Goal: Find specific page/section: Find specific page/section

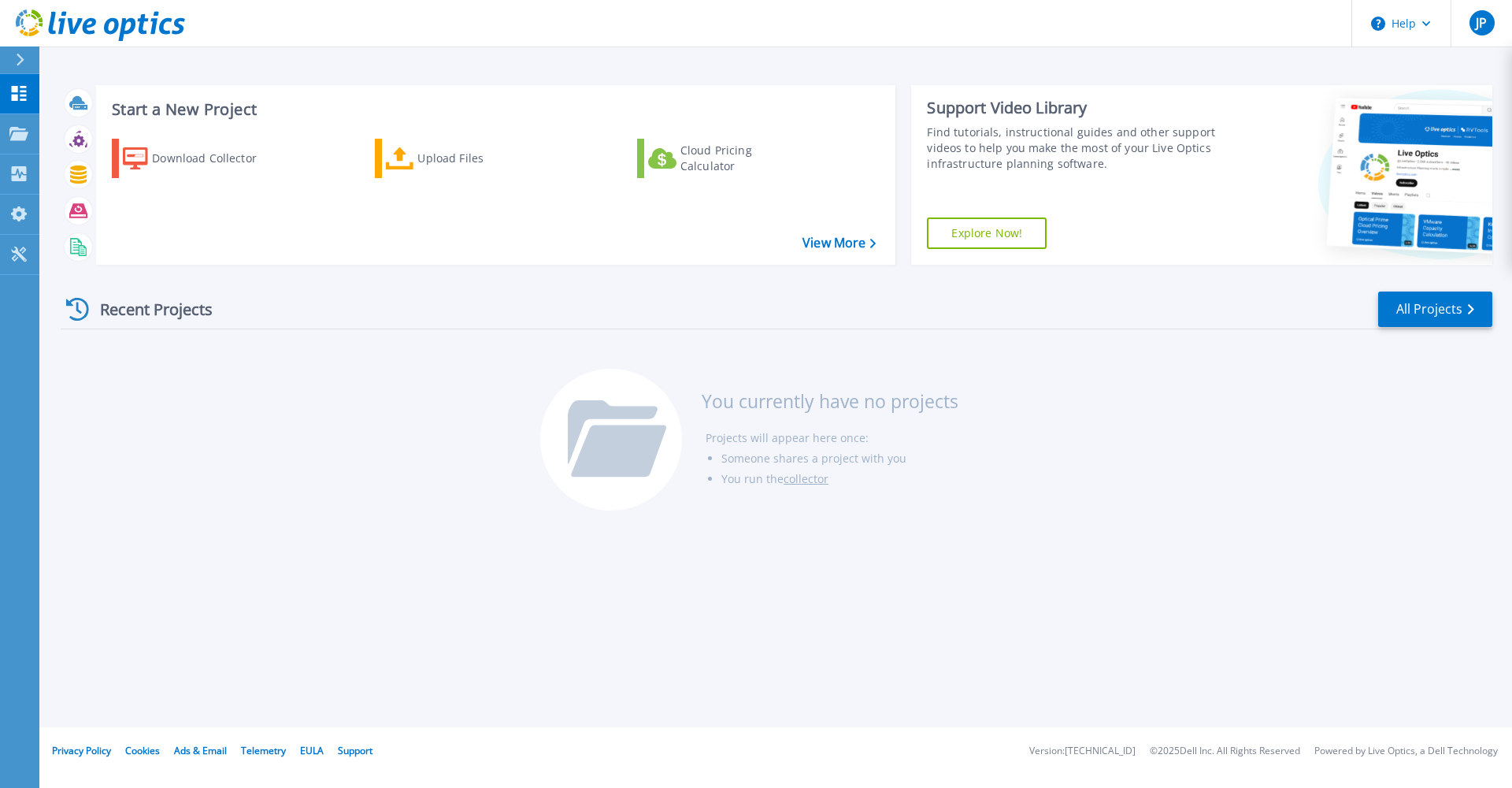
click at [16, 51] on div at bounding box center [27, 60] width 25 height 27
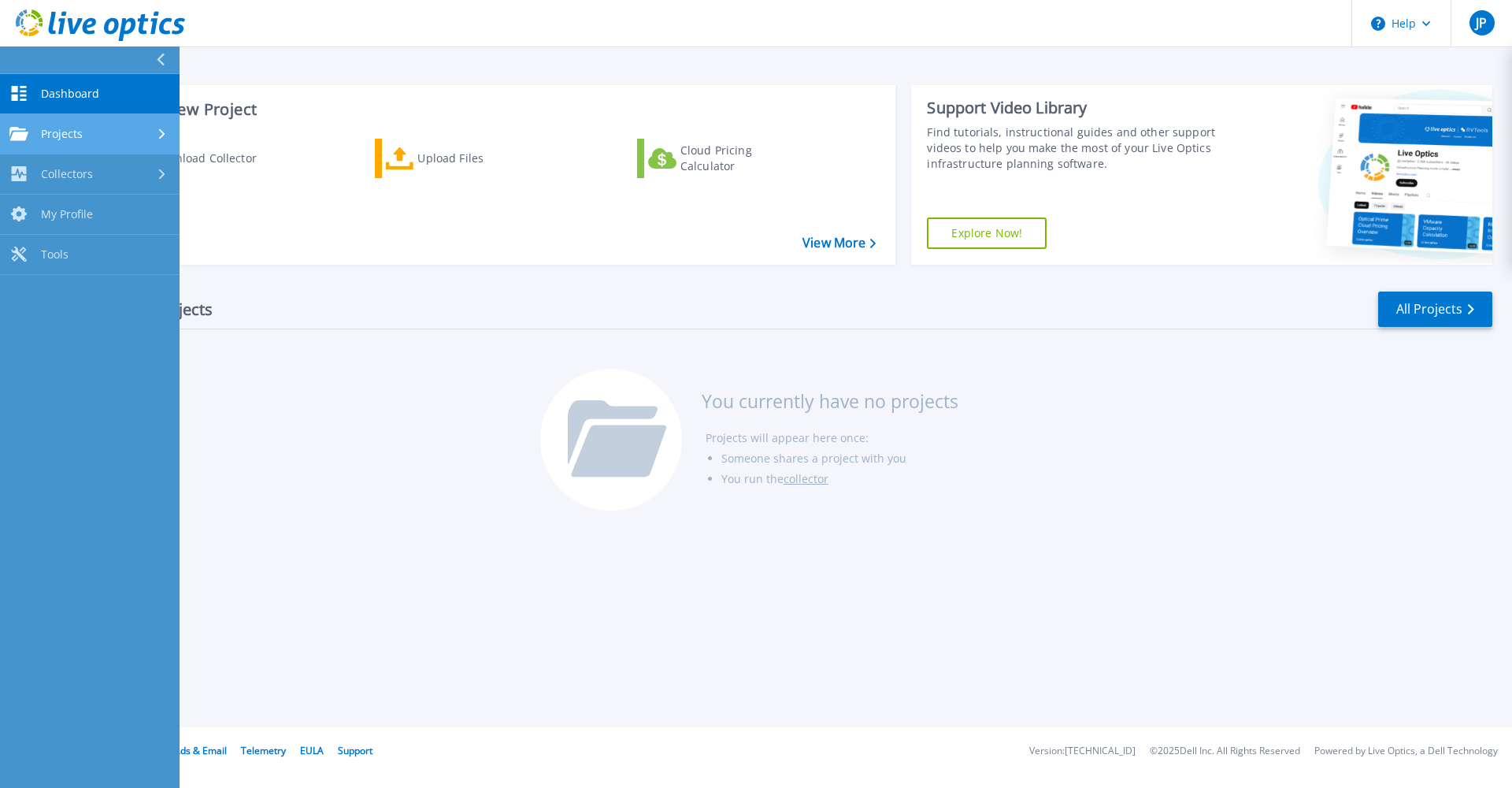
click at [70, 129] on span "Projects" at bounding box center [62, 134] width 42 height 14
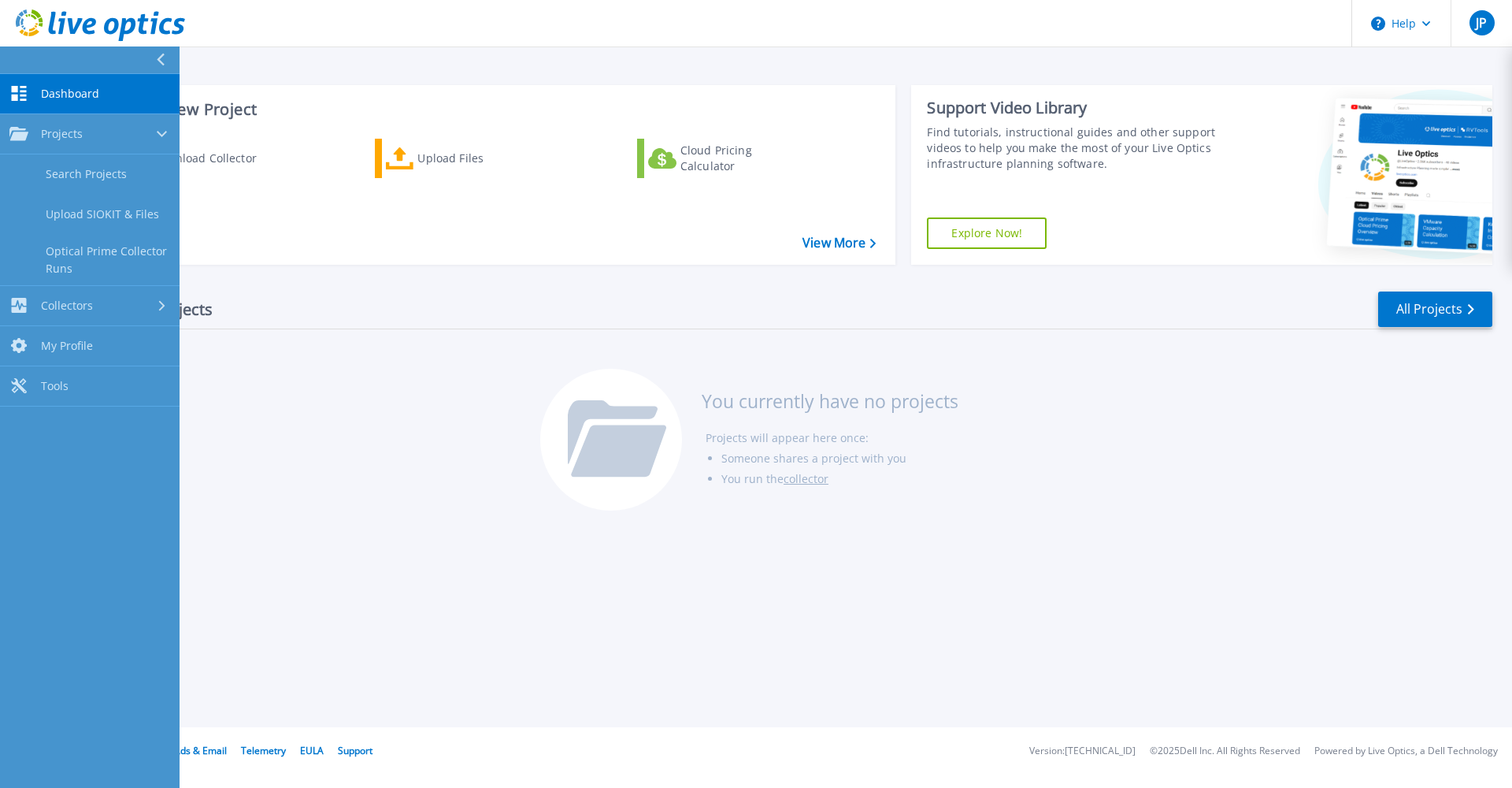
click at [386, 338] on div "Recent Projects All Projects You currently have no projects Projects will appea…" at bounding box center [777, 401] width 1432 height 249
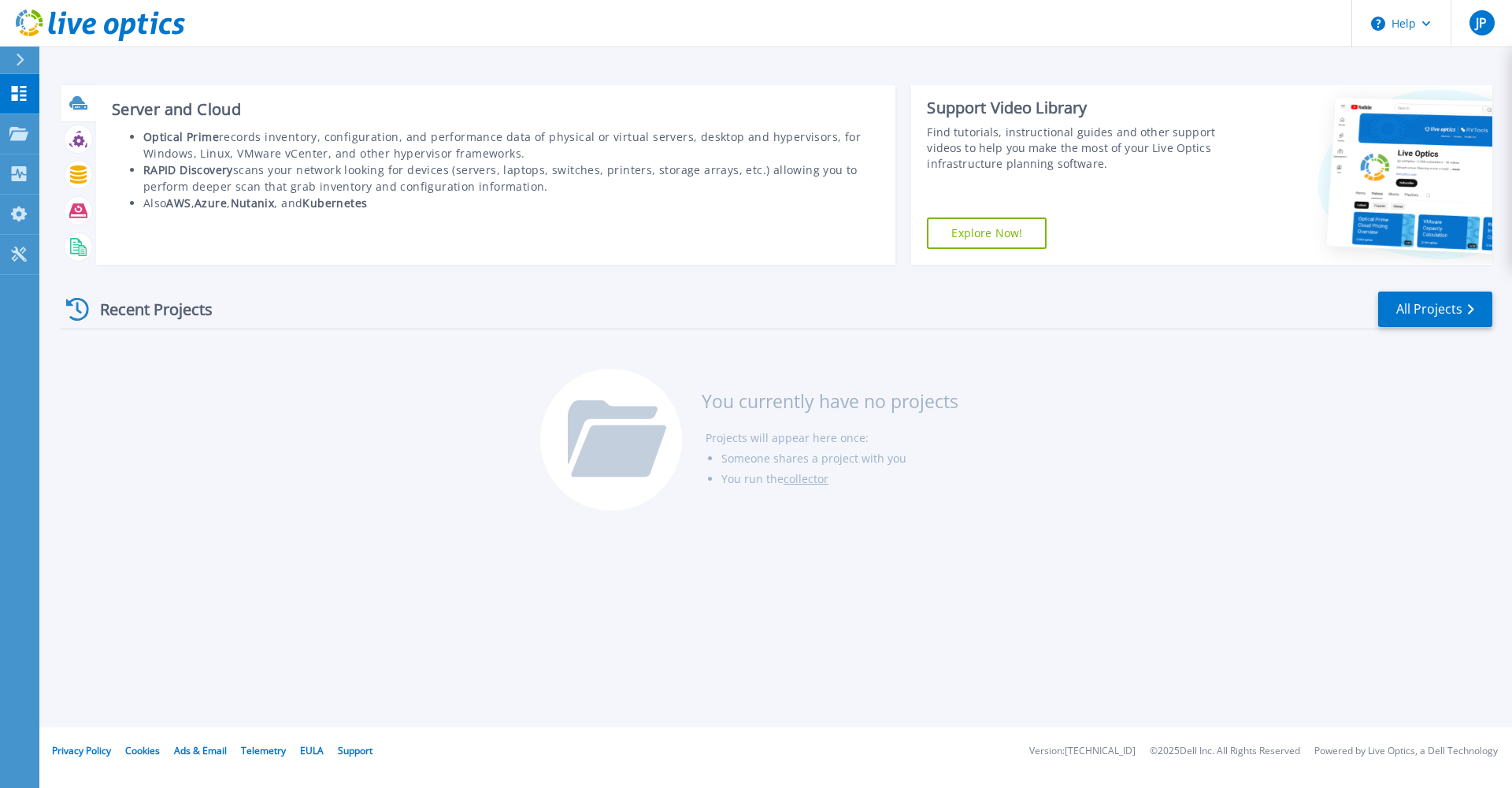
click at [73, 103] on icon at bounding box center [77, 102] width 16 height 12
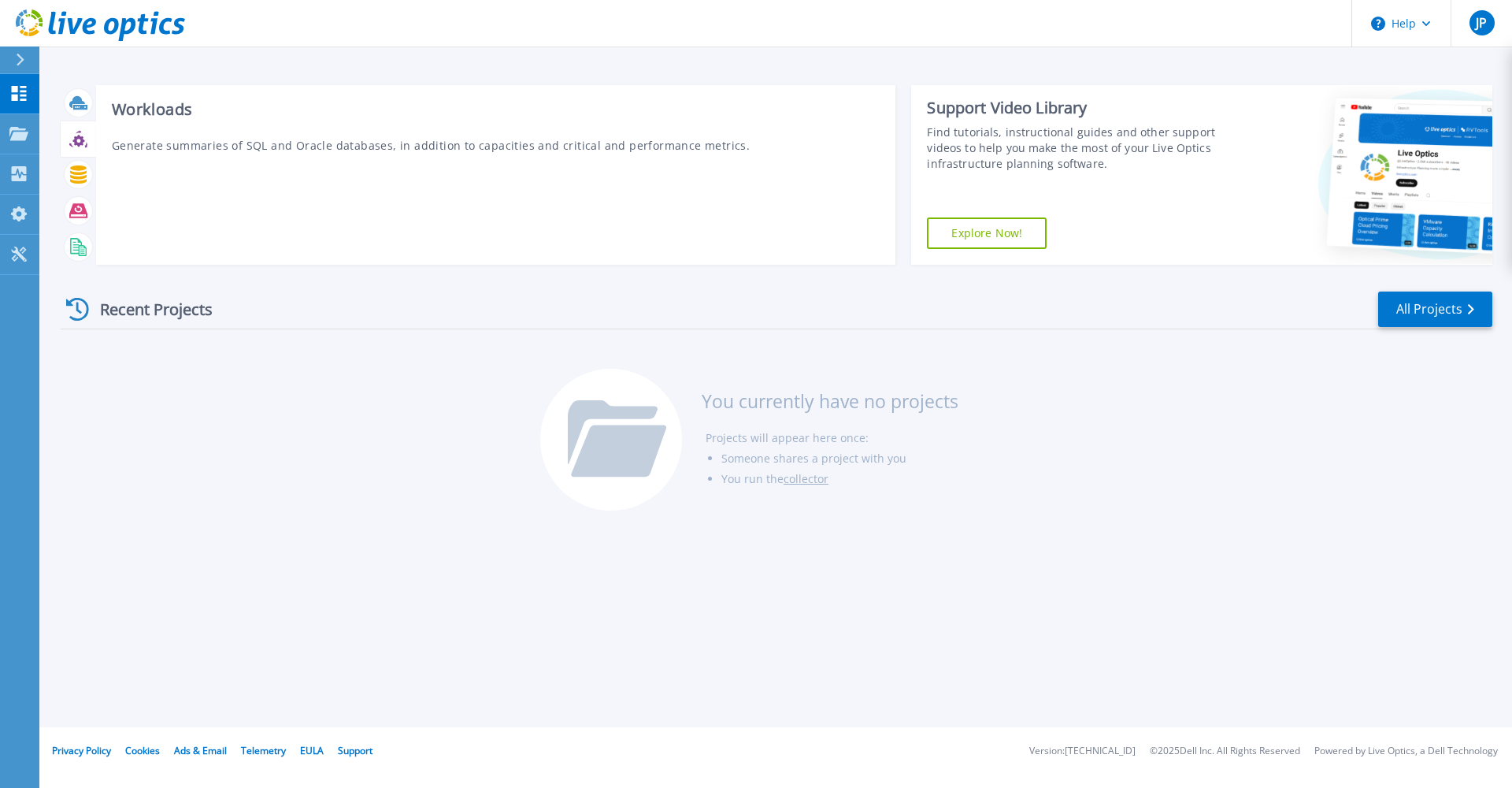
click at [84, 144] on icon at bounding box center [78, 139] width 18 height 18
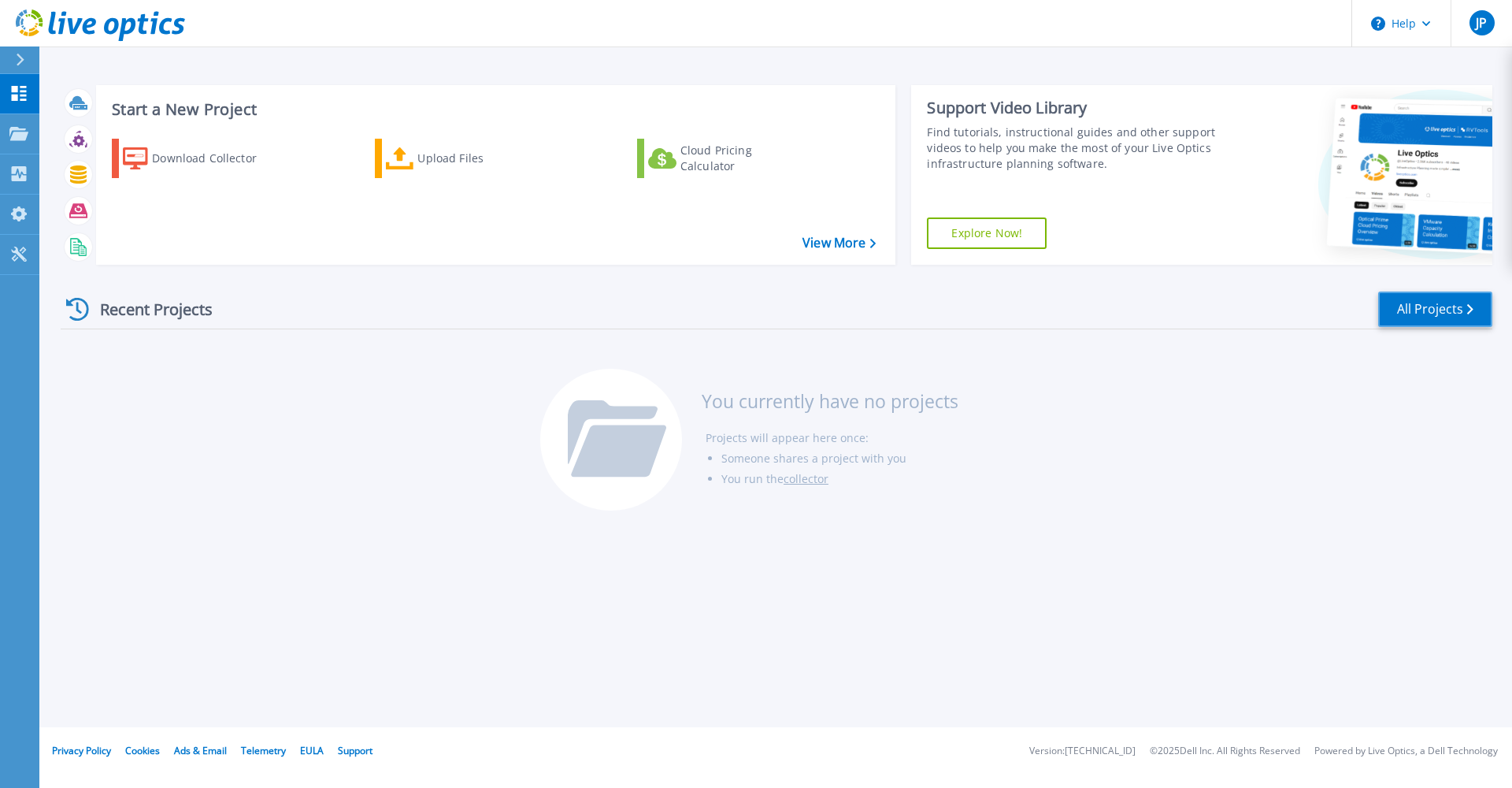
click at [1438, 315] on link "All Projects" at bounding box center [1435, 309] width 114 height 36
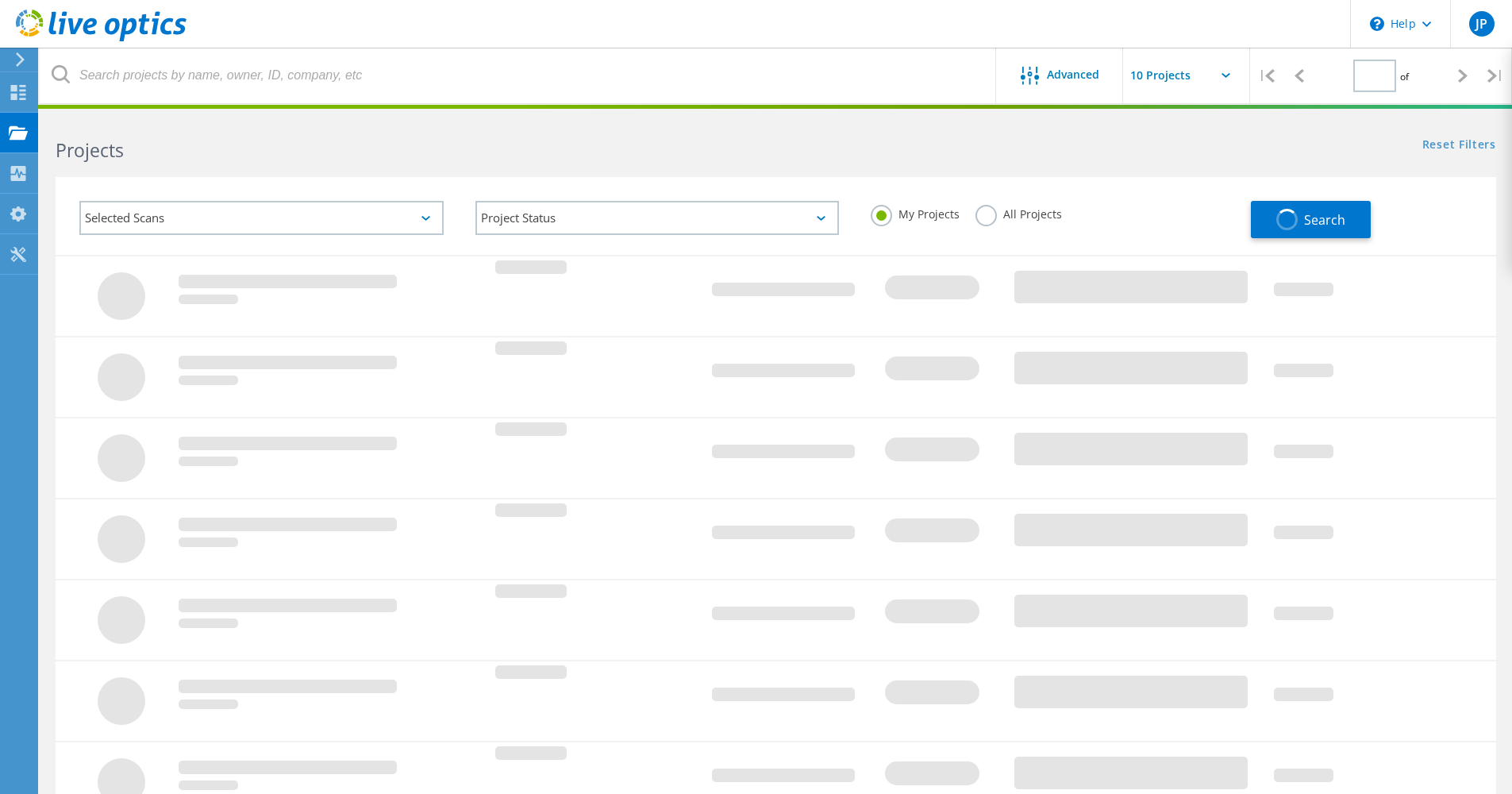
type input "1"
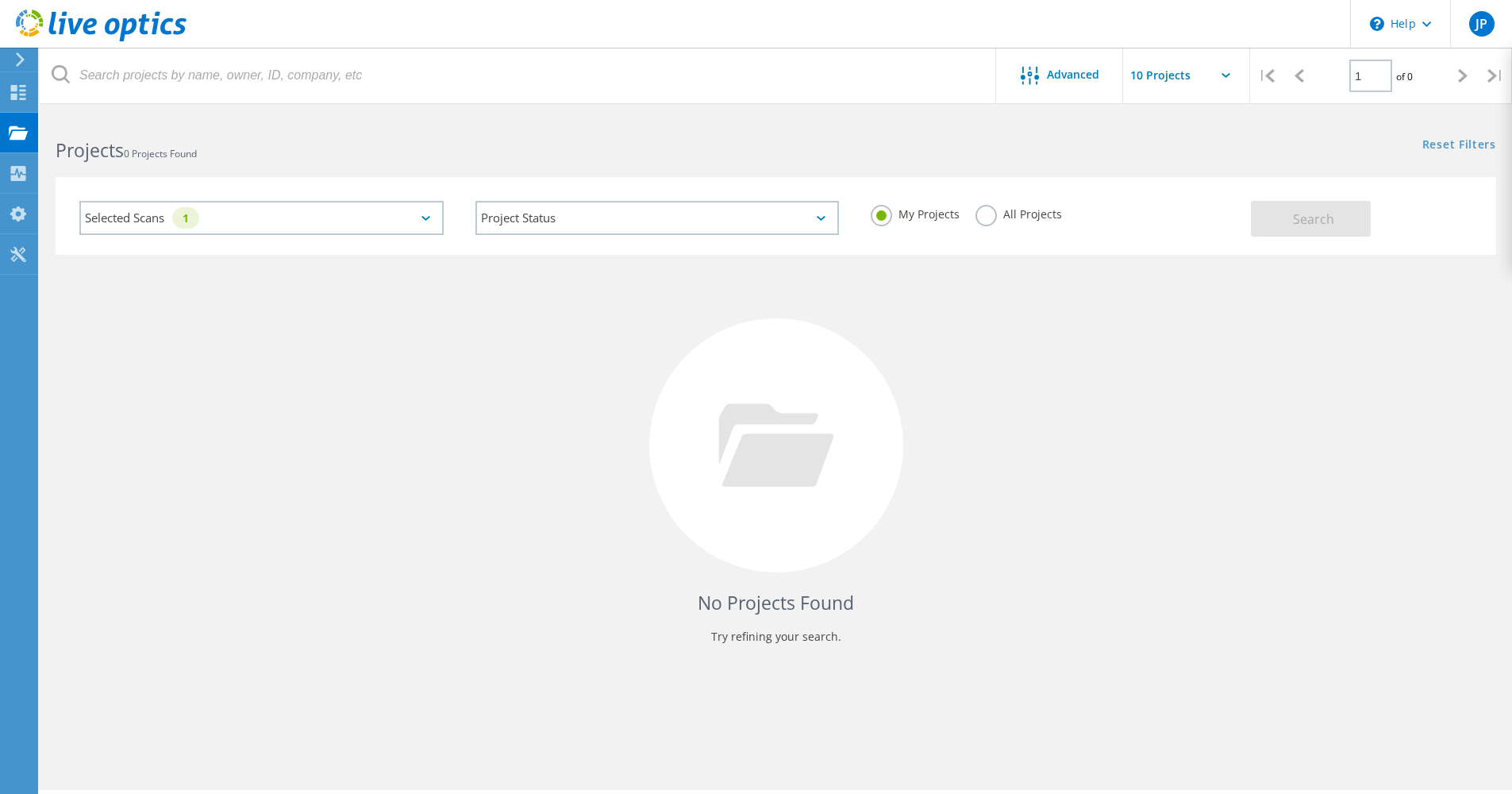
click at [228, 224] on div "Selected Scans 1" at bounding box center [262, 218] width 364 height 34
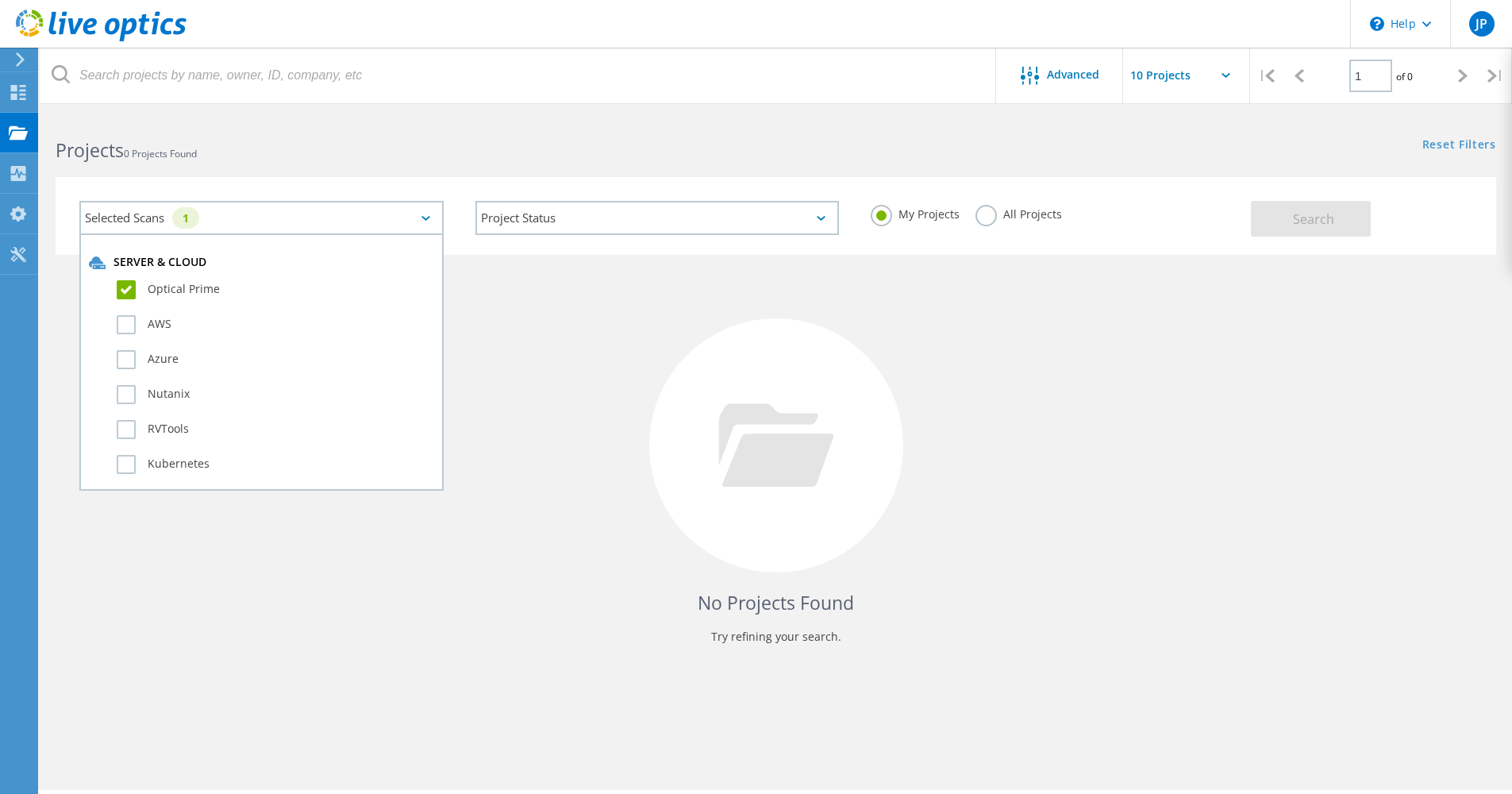
click at [457, 212] on div "Selected Scans 1 Server & Cloud Optical Prime AWS Azure Nutanix RVTools Kuberne…" at bounding box center [262, 218] width 396 height 66
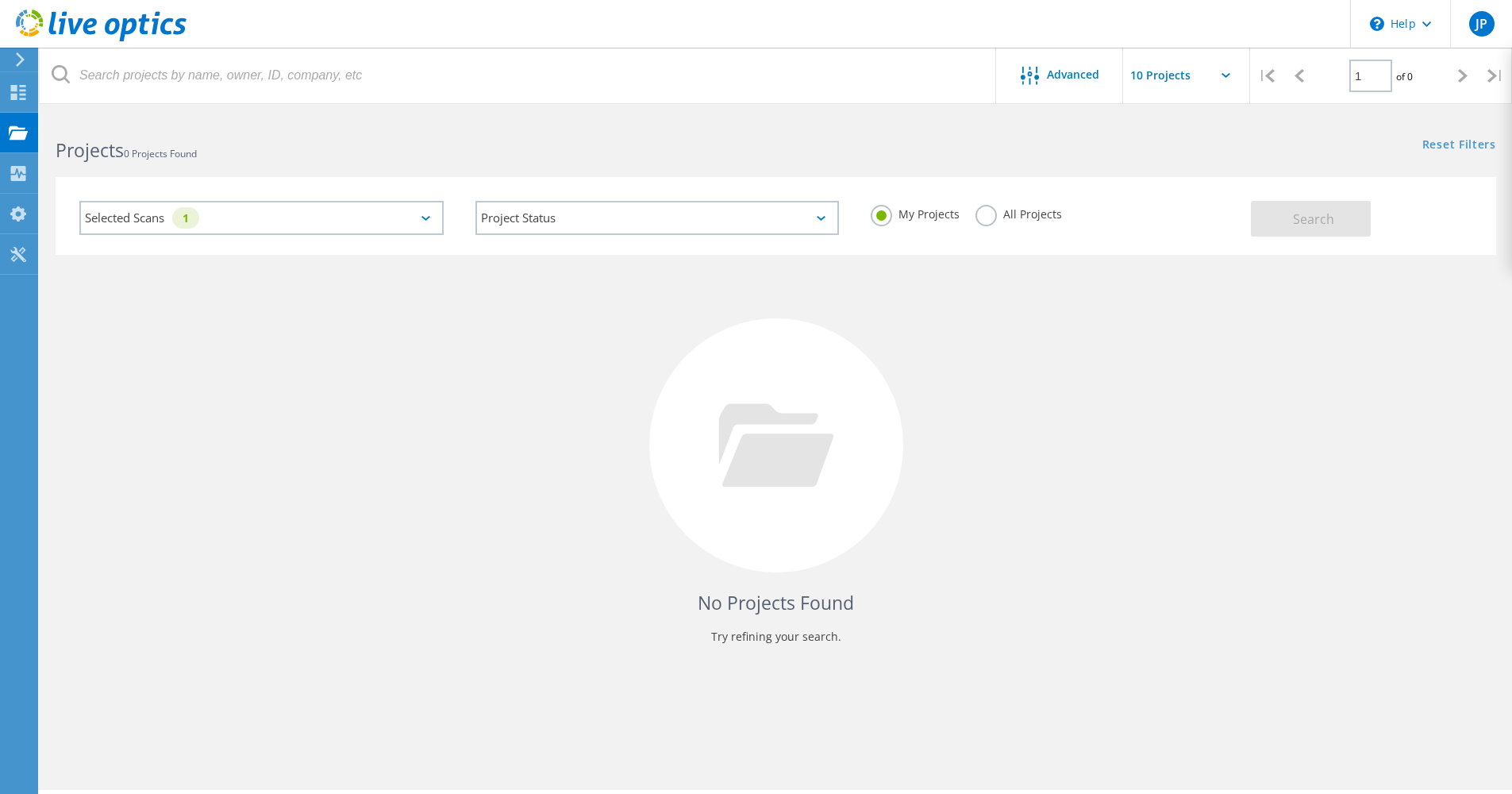
click at [379, 223] on div "Selected Scans 1" at bounding box center [262, 218] width 364 height 34
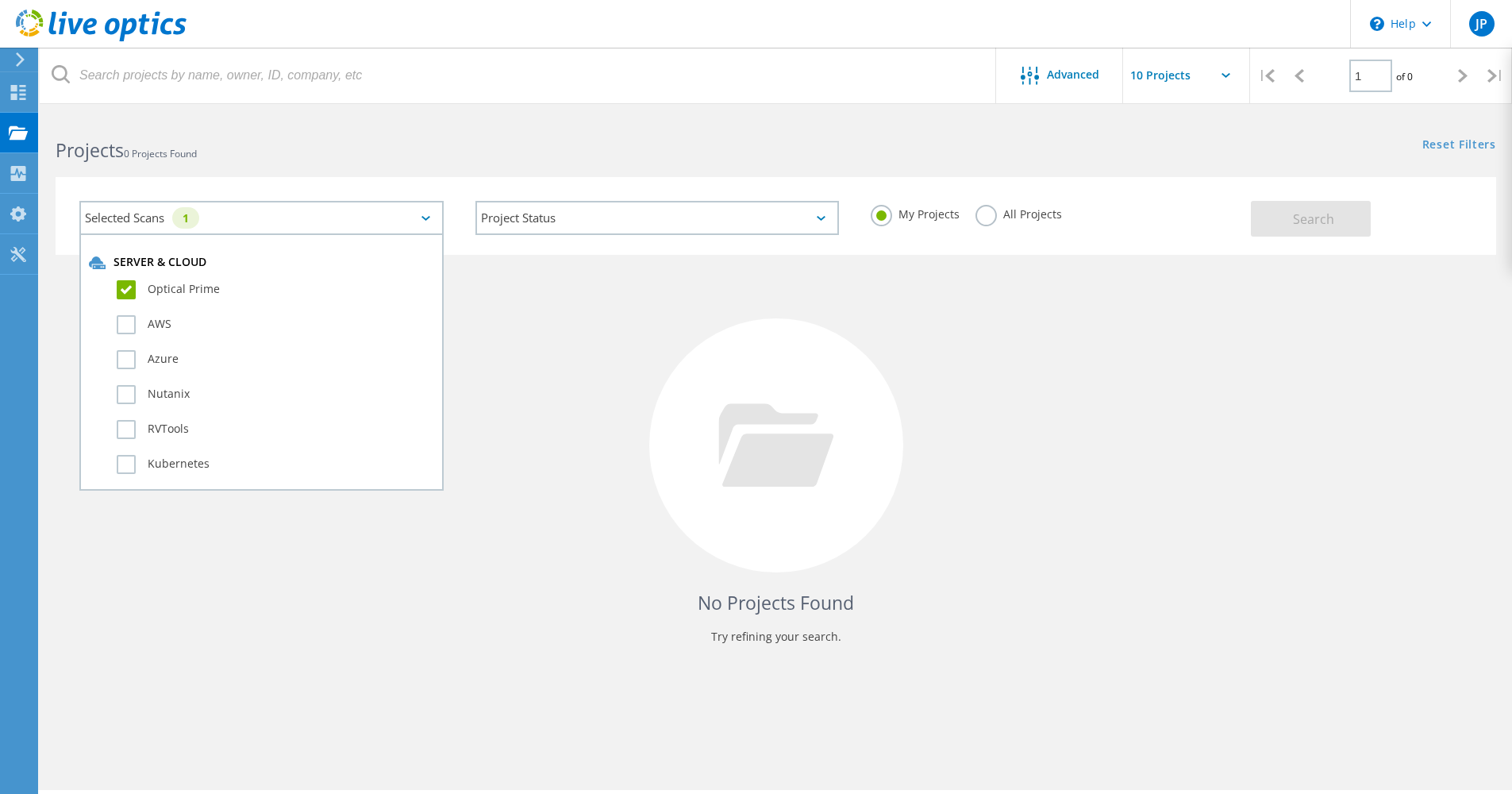
click at [457, 245] on div "Selected Scans 1 Server & Cloud Optical Prime AWS Azure Nutanix RVTools Kuberne…" at bounding box center [262, 218] width 396 height 66
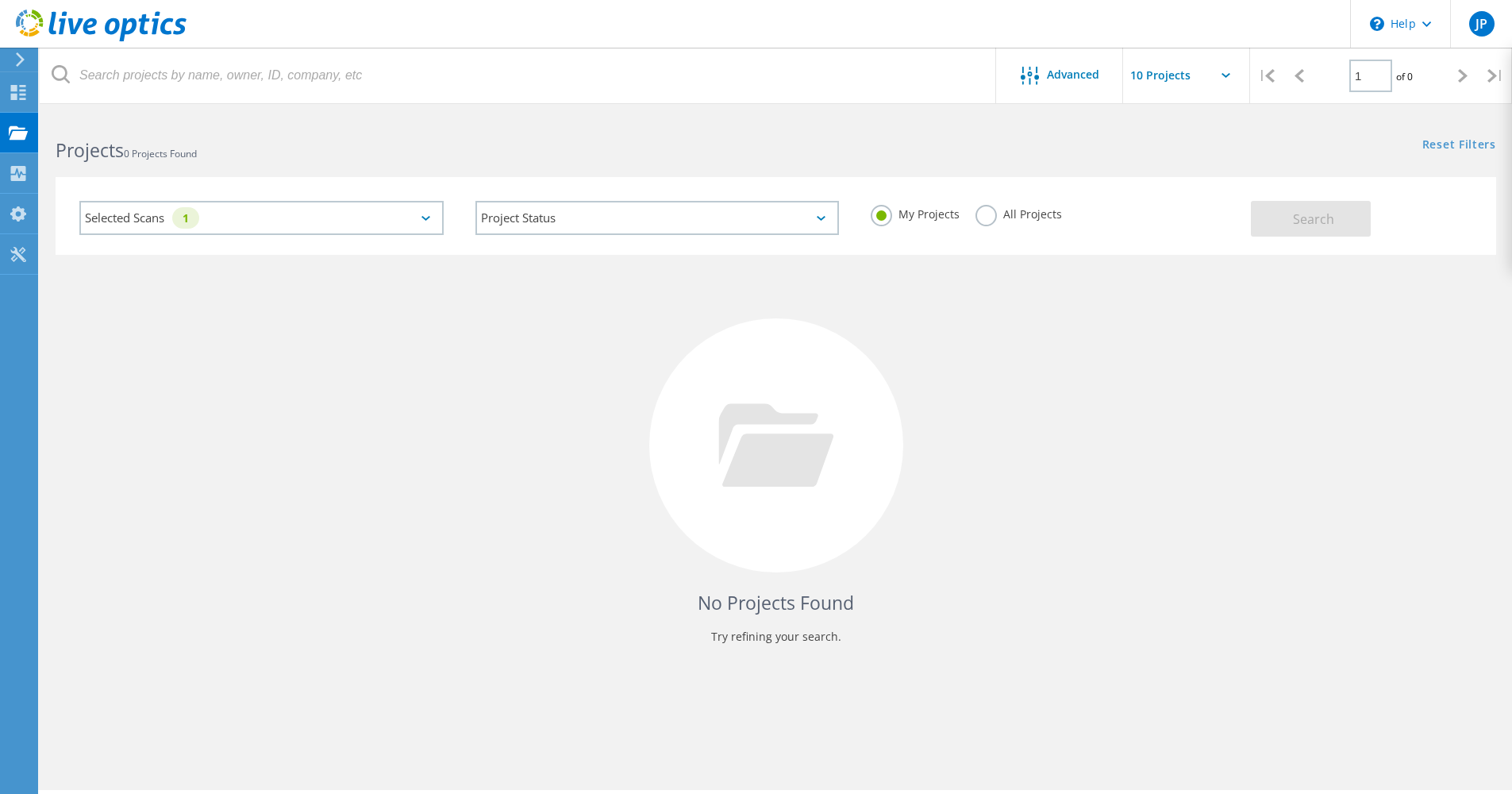
click at [1304, 142] on div "Reset Filters Show Filters" at bounding box center [1143, 130] width 736 height 29
